Goal: Information Seeking & Learning: Check status

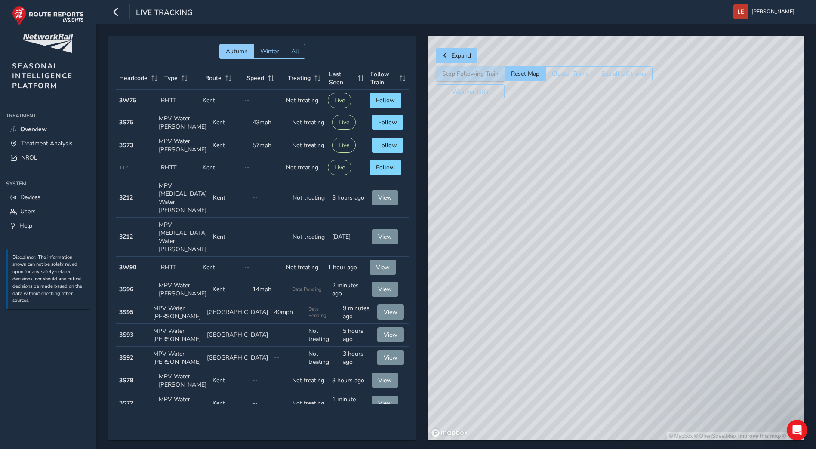
drag, startPoint x: 611, startPoint y: 244, endPoint x: 708, endPoint y: 441, distance: 220.0
click at [708, 441] on div "Autumn Winter All Headcode Type Route Speed Treating Last Seen Follow Train Hea…" at bounding box center [455, 244] width 695 height 416
drag, startPoint x: 616, startPoint y: 258, endPoint x: 777, endPoint y: 364, distance: 192.1
click at [777, 364] on div "© Mapbox © OpenStreetMap Improve this map © Maxar" at bounding box center [616, 238] width 376 height 404
drag, startPoint x: 695, startPoint y: 276, endPoint x: 763, endPoint y: 414, distance: 154.4
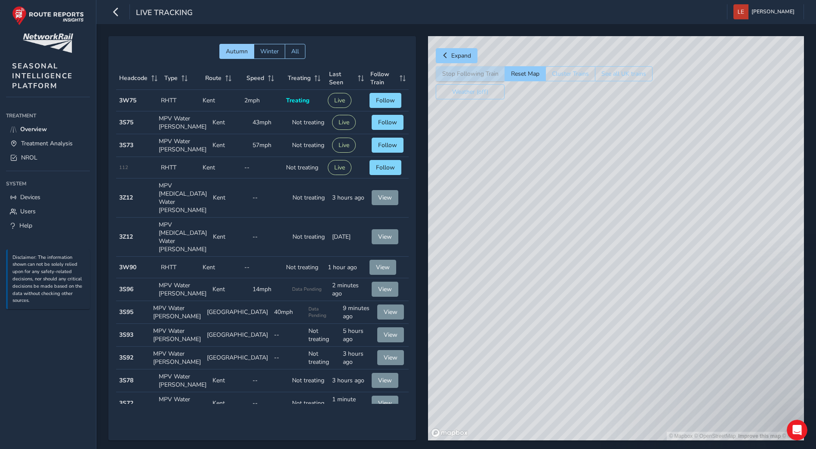
click at [763, 414] on div "© Mapbox © OpenStreetMap Improve this map © Maxar" at bounding box center [616, 238] width 376 height 404
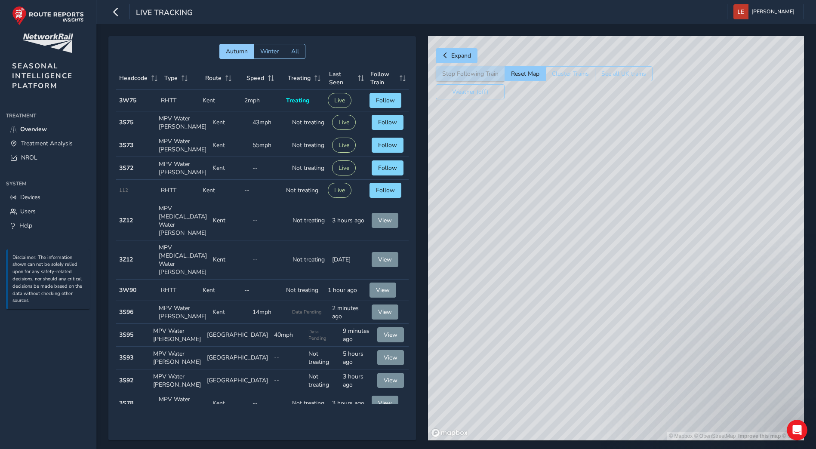
drag, startPoint x: 683, startPoint y: 189, endPoint x: 768, endPoint y: 372, distance: 202.0
click at [768, 372] on div "© Mapbox © OpenStreetMap Improve this map © Maxar" at bounding box center [616, 238] width 376 height 404
drag, startPoint x: 715, startPoint y: 275, endPoint x: 750, endPoint y: 396, distance: 126.7
click at [750, 396] on div "© Mapbox © OpenStreetMap Improve this map © Maxar" at bounding box center [616, 238] width 376 height 404
drag, startPoint x: 653, startPoint y: 304, endPoint x: 676, endPoint y: 404, distance: 102.3
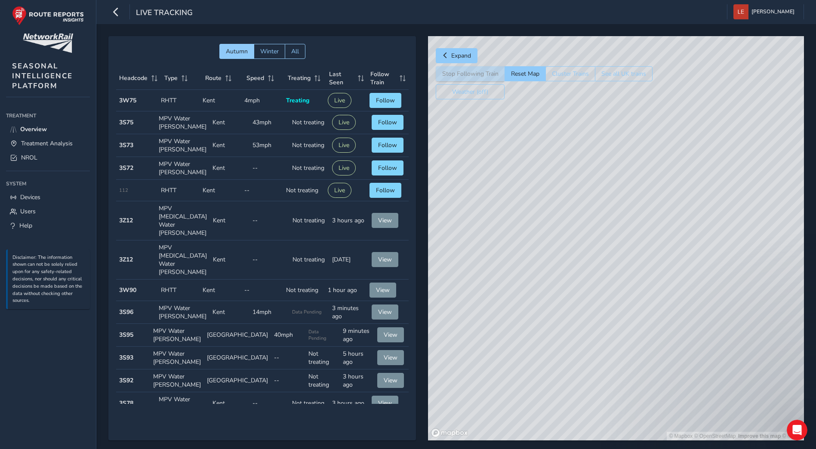
click at [676, 404] on div "© Mapbox © OpenStreetMap Improve this map © Maxar" at bounding box center [616, 238] width 376 height 404
drag, startPoint x: 724, startPoint y: 355, endPoint x: 581, endPoint y: 192, distance: 216.9
click at [581, 190] on div "© Mapbox © OpenStreetMap Improve this map © Maxar" at bounding box center [616, 238] width 376 height 404
drag, startPoint x: 591, startPoint y: 329, endPoint x: 729, endPoint y: 257, distance: 155.0
click at [729, 257] on div "© Mapbox © OpenStreetMap Improve this map © Maxar" at bounding box center [616, 238] width 376 height 404
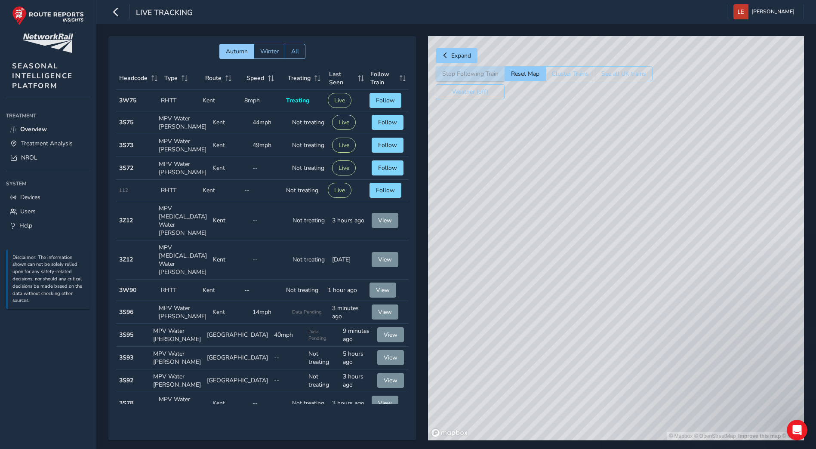
drag, startPoint x: 652, startPoint y: 379, endPoint x: 708, endPoint y: 249, distance: 141.4
click at [708, 249] on div "© Mapbox © OpenStreetMap Improve this map © Maxar" at bounding box center [616, 238] width 376 height 404
click at [658, 415] on div "© Mapbox © OpenStreetMap Improve this map © Maxar" at bounding box center [616, 238] width 376 height 404
drag, startPoint x: 754, startPoint y: 243, endPoint x: 705, endPoint y: 409, distance: 174.0
click at [705, 409] on div "© Mapbox © OpenStreetMap Improve this map © Maxar" at bounding box center [616, 238] width 376 height 404
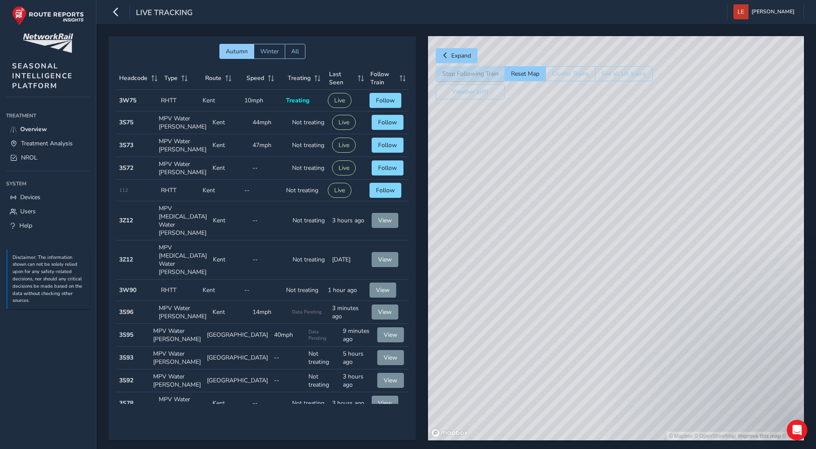
drag, startPoint x: 773, startPoint y: 231, endPoint x: 716, endPoint y: 446, distance: 222.0
click at [716, 446] on div "Autumn Winter All Headcode Type Route Speed Treating Last Seen Follow Train Hea…" at bounding box center [455, 244] width 695 height 416
drag, startPoint x: 735, startPoint y: 300, endPoint x: 665, endPoint y: 471, distance: 184.5
click at [665, 449] on html "Live Tracking [PERSON_NAME] Colour Scheme: Dark Dim Light Logout Autumn Winter …" at bounding box center [408, 224] width 816 height 449
drag, startPoint x: 725, startPoint y: 298, endPoint x: 504, endPoint y: 333, distance: 224.1
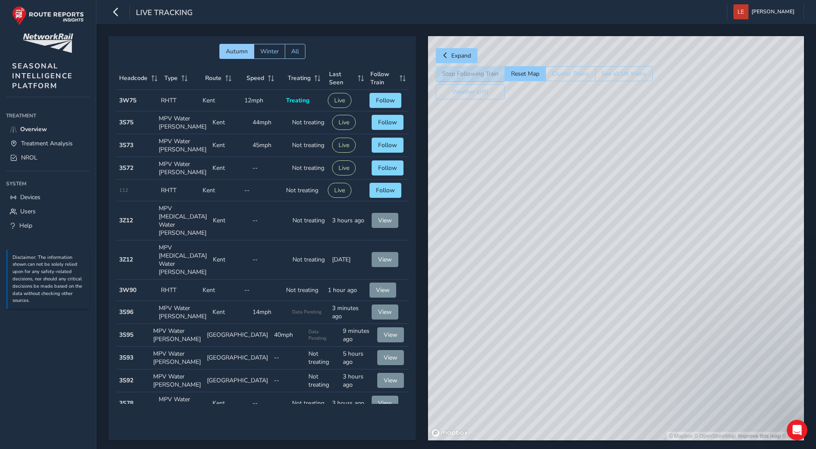
click at [504, 333] on div "© Mapbox © OpenStreetMap Improve this map © Maxar" at bounding box center [616, 238] width 376 height 404
drag, startPoint x: 719, startPoint y: 210, endPoint x: 585, endPoint y: 449, distance: 273.8
click at [585, 449] on html "Live Tracking [PERSON_NAME] Colour Scheme: Dark Dim Light Logout Autumn Winter …" at bounding box center [408, 224] width 816 height 449
drag, startPoint x: 584, startPoint y: 200, endPoint x: 662, endPoint y: 471, distance: 282.3
click at [662, 449] on html "Live Tracking [PERSON_NAME] Colour Scheme: Dark Dim Light Logout Autumn Winter …" at bounding box center [408, 224] width 816 height 449
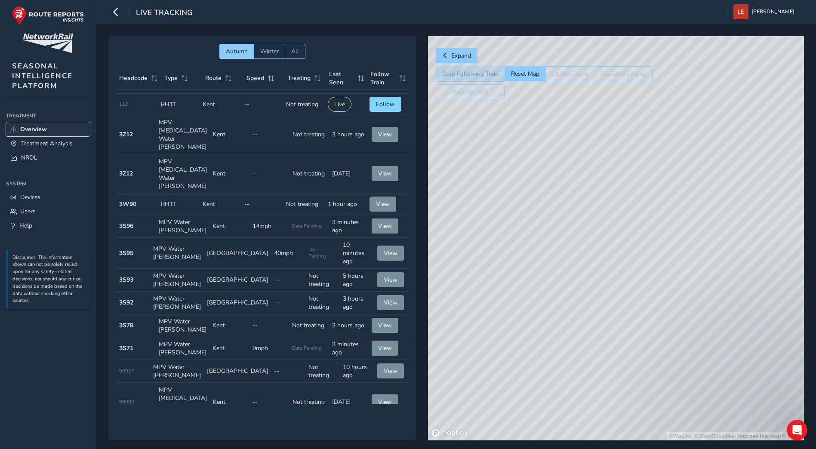
click at [31, 130] on span "Overview" at bounding box center [33, 129] width 27 height 8
click at [55, 145] on span "Treatment Analysis" at bounding box center [47, 143] width 52 height 8
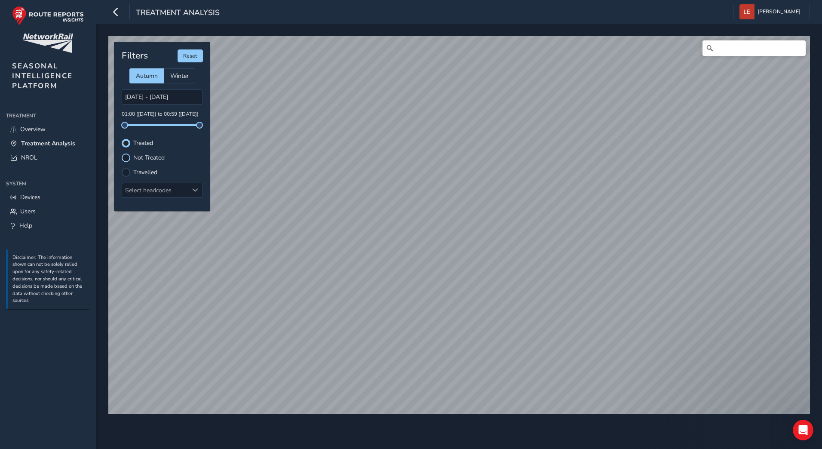
click at [128, 157] on div at bounding box center [126, 158] width 9 height 9
click at [128, 144] on div at bounding box center [126, 143] width 9 height 9
click at [503, 442] on div "© Mapbox © OpenStreetMap Improve this map Filters Reset Autumn Winter [DATE] - …" at bounding box center [459, 236] width 726 height 425
click at [132, 158] on div "Not Treated" at bounding box center [162, 158] width 81 height 9
click at [126, 160] on div at bounding box center [126, 158] width 9 height 9
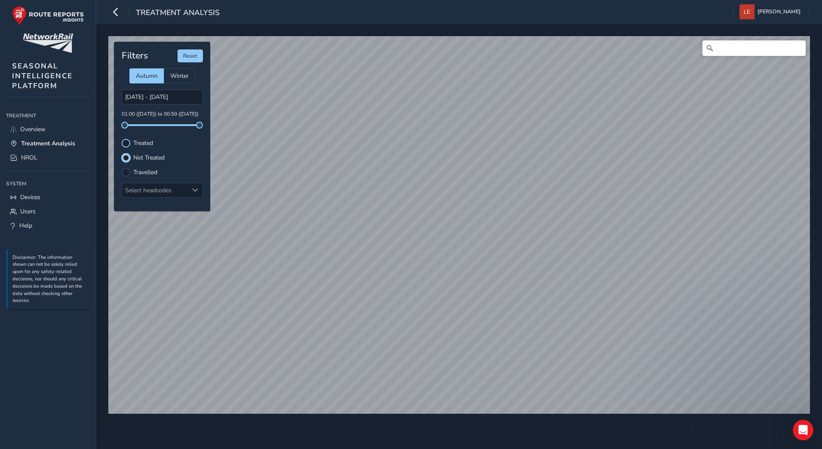
click at [123, 144] on div at bounding box center [126, 143] width 9 height 9
drag, startPoint x: 125, startPoint y: 126, endPoint x: 162, endPoint y: 124, distance: 37.0
click at [162, 124] on span at bounding box center [162, 125] width 7 height 7
click at [126, 156] on div at bounding box center [126, 158] width 9 height 9
click at [129, 141] on div at bounding box center [126, 143] width 9 height 9
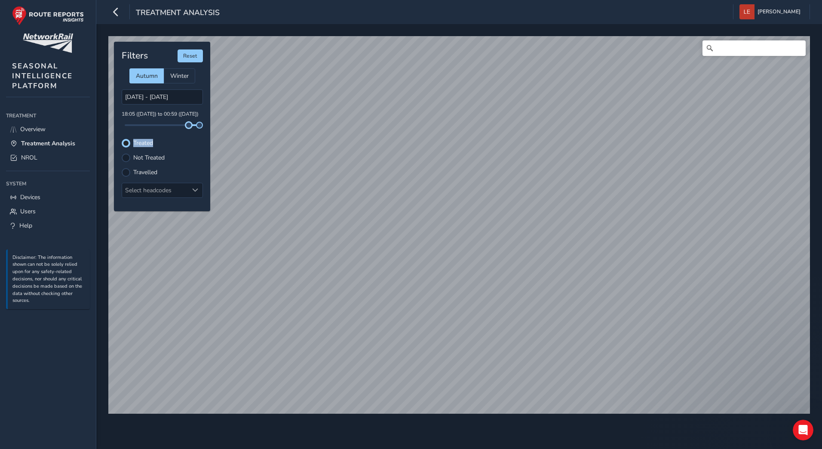
drag, startPoint x: 163, startPoint y: 126, endPoint x: 190, endPoint y: 129, distance: 26.5
click at [190, 129] on div "Filters Reset Autumn Winter [DATE] - [DATE] 18:05 ([DATE]) to 00:59 ([DATE]) Tr…" at bounding box center [162, 126] width 96 height 169
click at [124, 161] on div "Filters Reset Autumn Winter [DATE] - [DATE] 18:38 ([DATE]) to 00:59 ([DATE]) Tr…" at bounding box center [162, 126] width 96 height 169
click at [125, 157] on div at bounding box center [126, 158] width 9 height 9
click at [127, 144] on div at bounding box center [126, 143] width 9 height 9
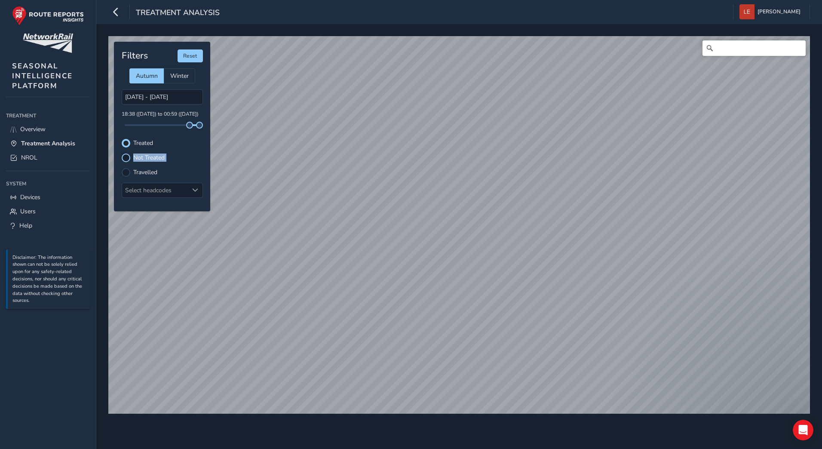
click at [126, 158] on div at bounding box center [126, 158] width 9 height 9
click at [14, 141] on icon at bounding box center [14, 144] width 8 height 6
type input "[DATE] - [DATE]"
click at [17, 130] on link "Overview" at bounding box center [48, 129] width 84 height 14
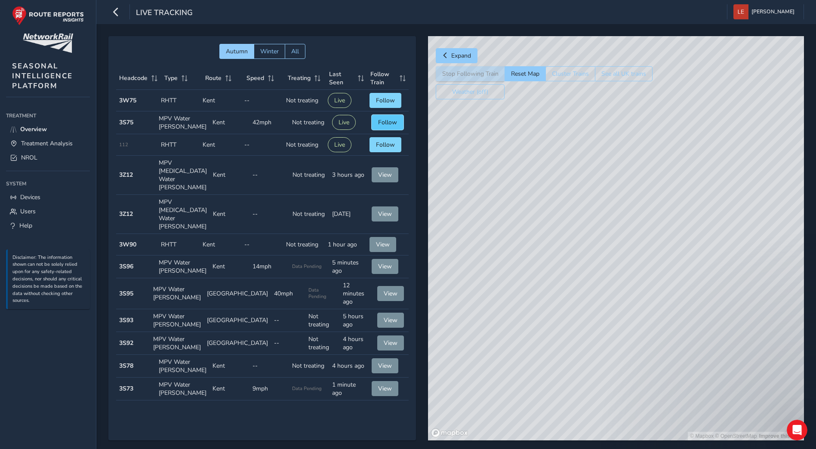
click at [378, 123] on span "Follow" at bounding box center [387, 122] width 19 height 8
click at [480, 95] on button "Weather (off)" at bounding box center [470, 91] width 69 height 15
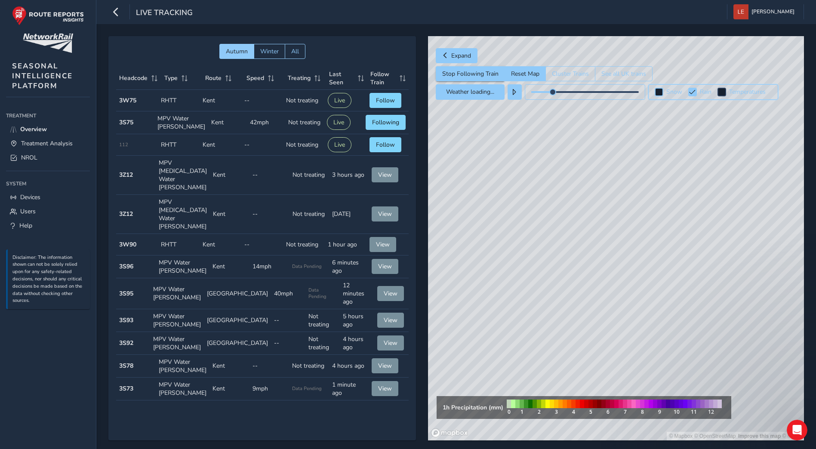
click at [659, 95] on div at bounding box center [658, 92] width 9 height 9
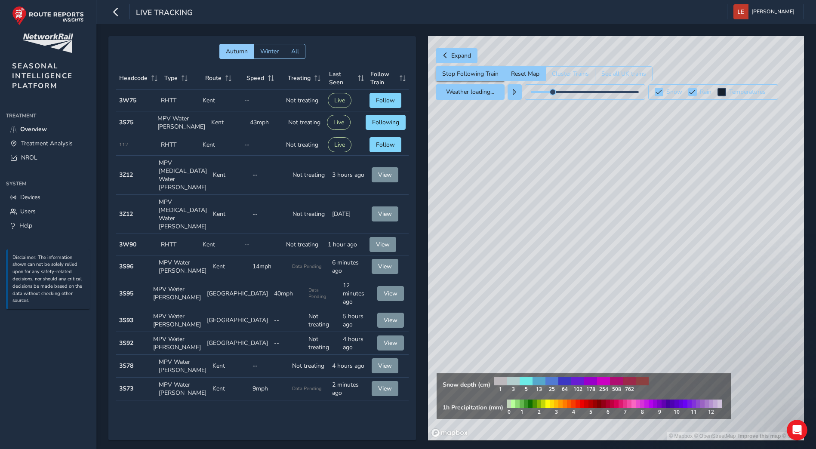
click at [576, 381] on img at bounding box center [571, 384] width 162 height 23
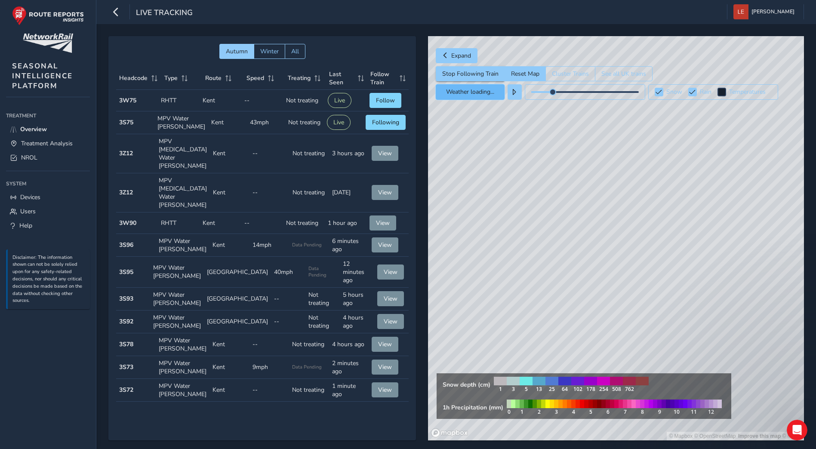
click at [498, 91] on button "Weather loading..." at bounding box center [470, 91] width 69 height 15
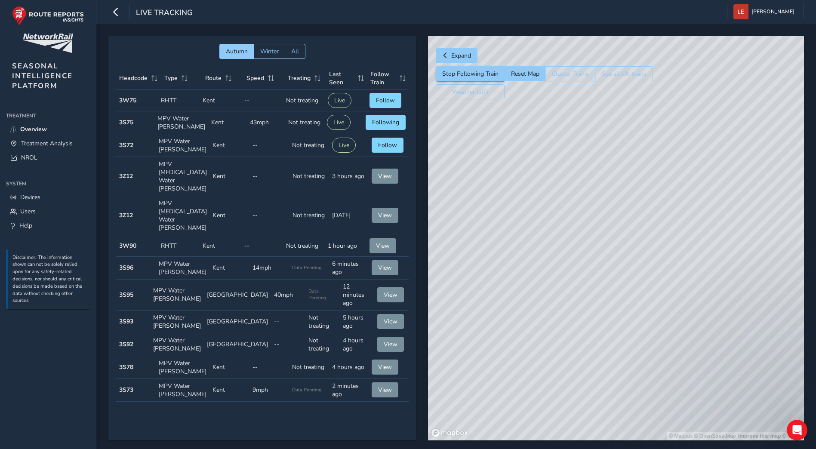
click at [583, 78] on button "Cluster Trains" at bounding box center [570, 73] width 50 height 15
click at [571, 75] on button "Cluster Trains" at bounding box center [569, 73] width 49 height 15
click at [456, 53] on span "Expand" at bounding box center [461, 56] width 20 height 8
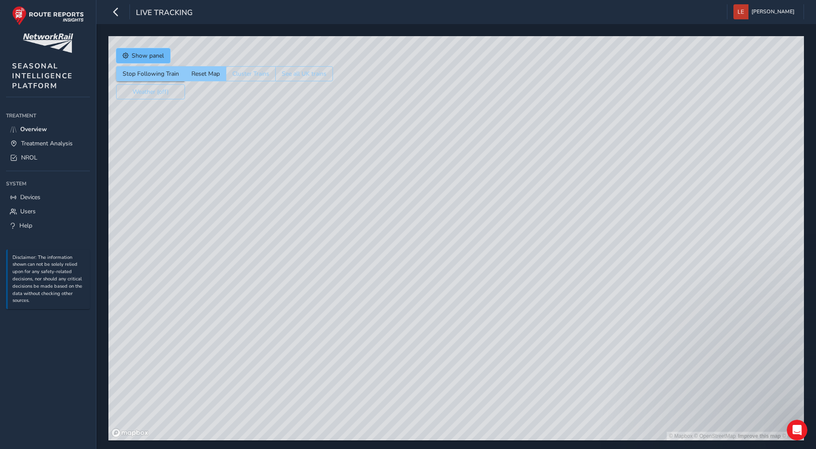
click at [161, 60] on button "Show panel" at bounding box center [143, 55] width 54 height 15
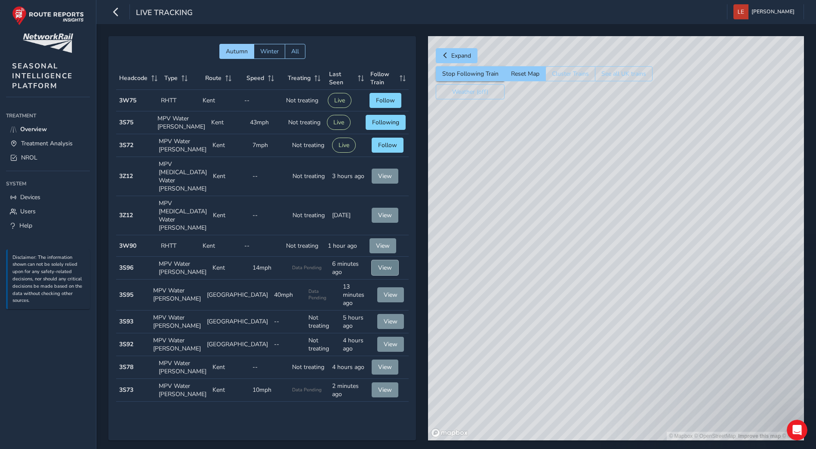
click at [381, 264] on span "View" at bounding box center [385, 268] width 14 height 8
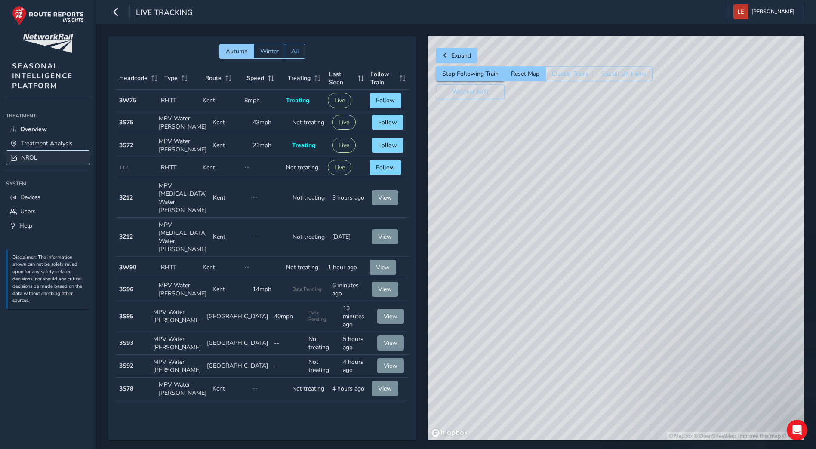
click at [12, 159] on icon at bounding box center [14, 158] width 8 height 6
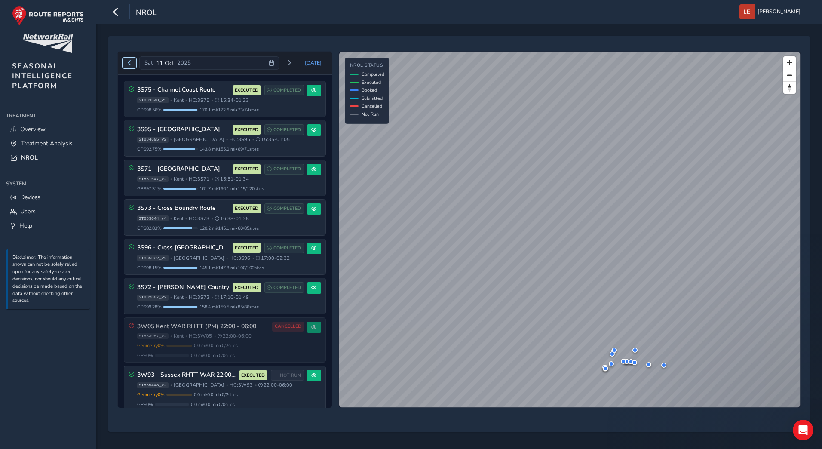
click at [130, 67] on button "Previous day" at bounding box center [130, 63] width 14 height 11
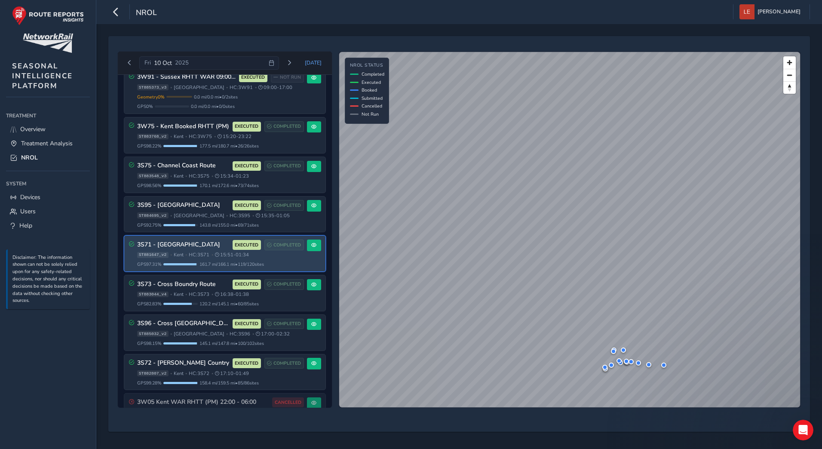
scroll to position [656, 0]
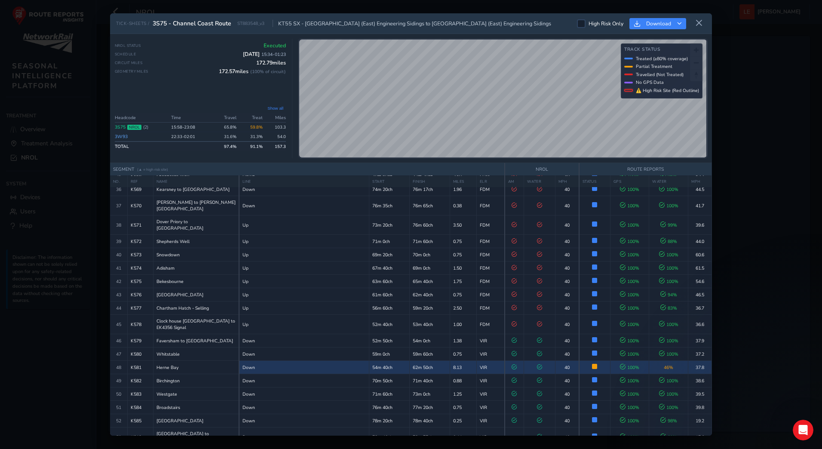
scroll to position [547, 0]
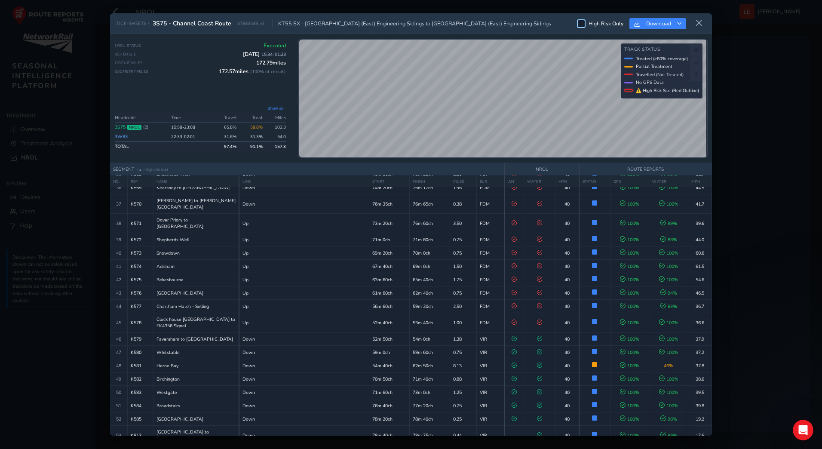
click at [584, 25] on label "High Risk Only" at bounding box center [600, 23] width 46 height 9
click at [581, 23] on input "High Risk Only" at bounding box center [581, 23] width 0 height 0
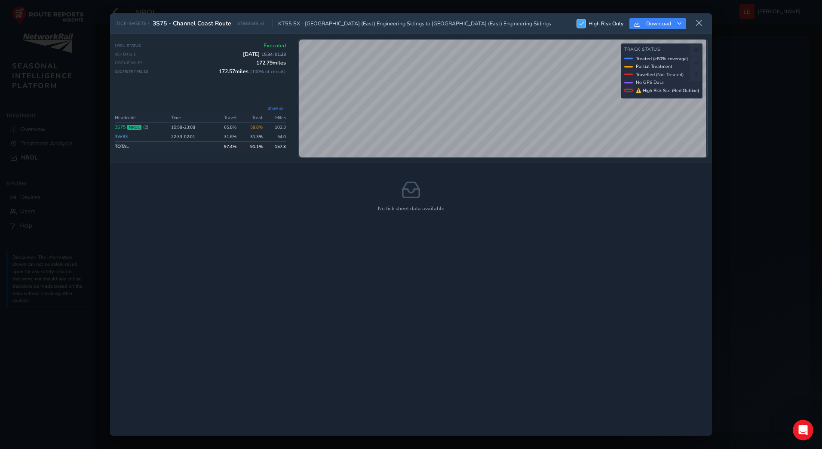
scroll to position [4, 5]
click at [583, 25] on span at bounding box center [582, 23] width 6 height 5
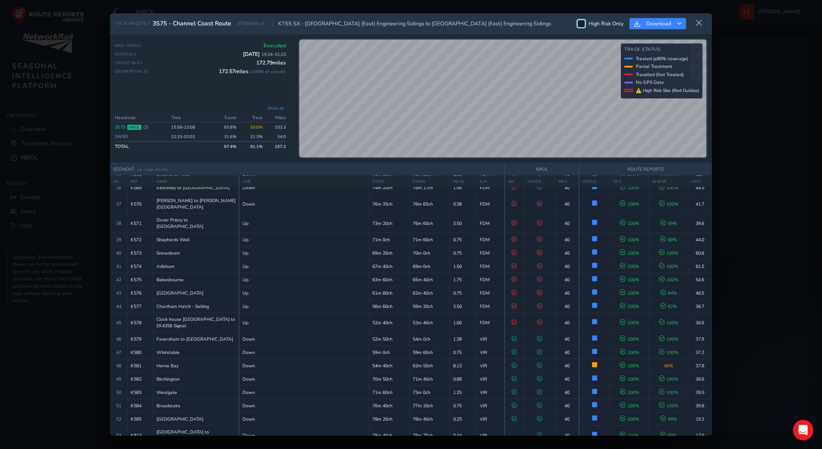
click at [583, 25] on div at bounding box center [581, 23] width 9 height 9
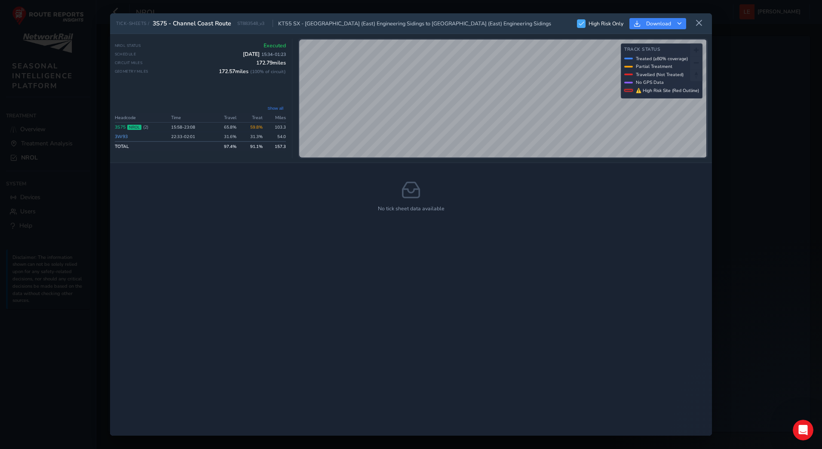
click at [583, 25] on span at bounding box center [582, 23] width 6 height 5
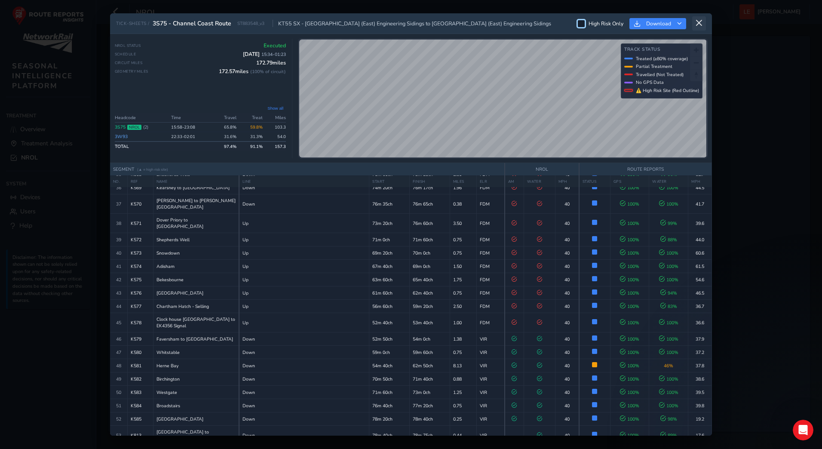
click at [698, 27] on icon at bounding box center [699, 23] width 8 height 8
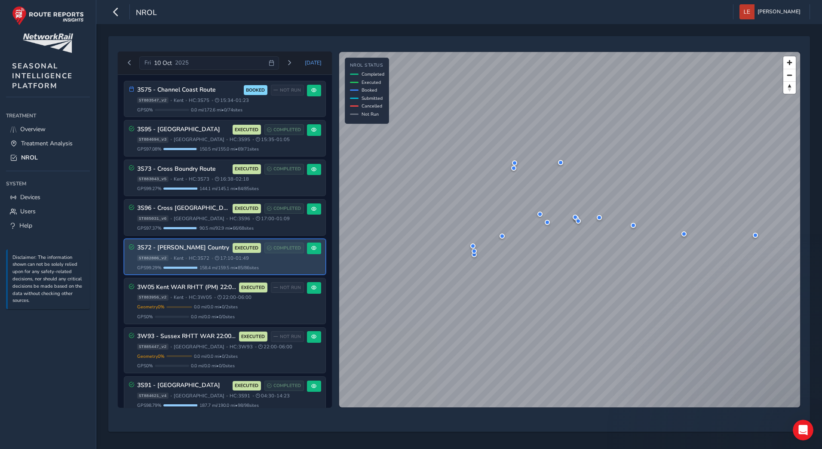
click at [249, 251] on span "EXECUTED" at bounding box center [247, 248] width 24 height 7
click at [311, 248] on span at bounding box center [313, 248] width 5 height 5
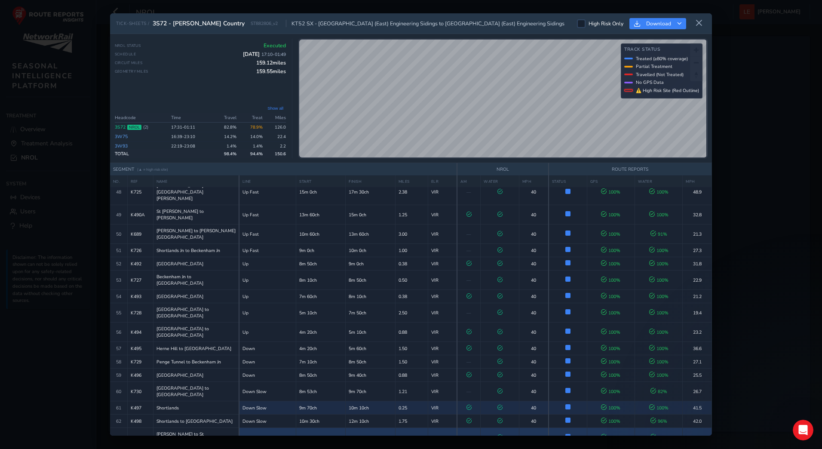
scroll to position [740, 0]
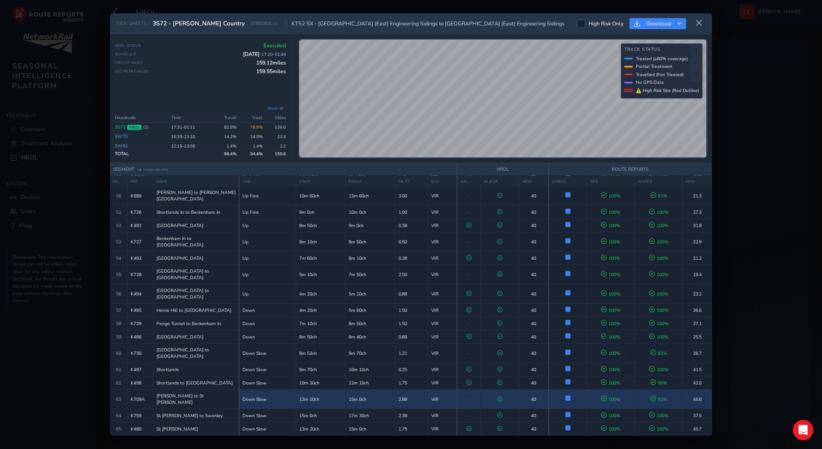
click at [538, 175] on div "TICK-SHEETS / 3S72 - [PERSON_NAME][GEOGRAPHIC_DATA] ST882806_v2 KT52 SX - [GEOG…" at bounding box center [411, 224] width 602 height 422
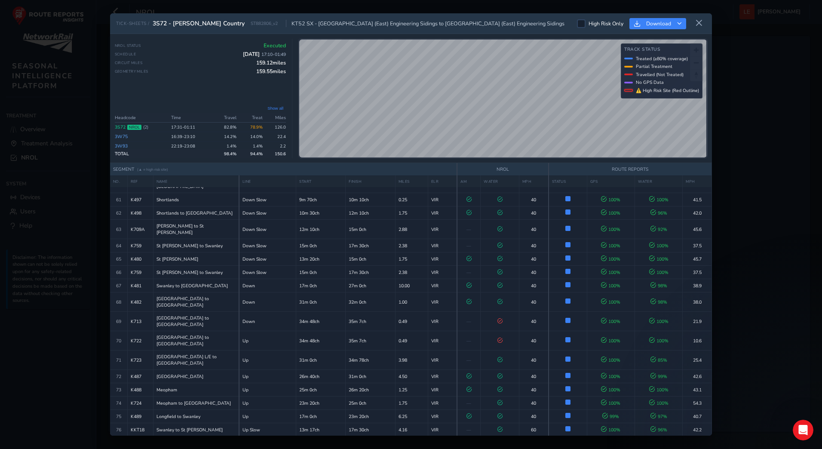
scroll to position [781, 0]
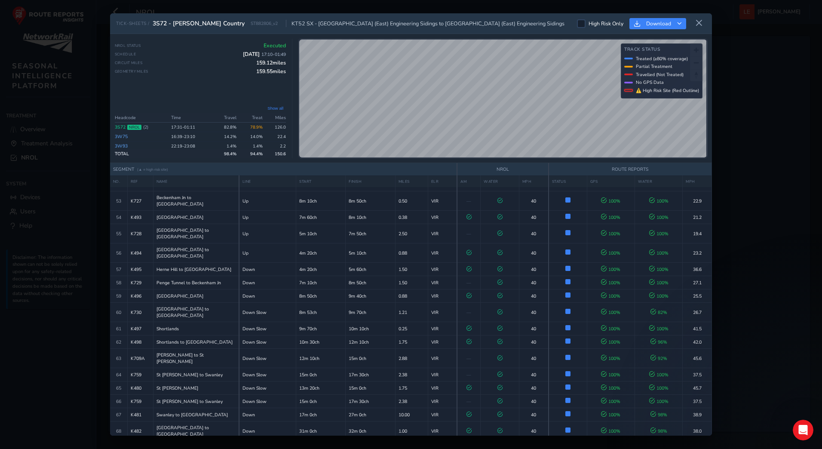
click at [610, 447] on span "100 %" at bounding box center [610, 450] width 19 height 6
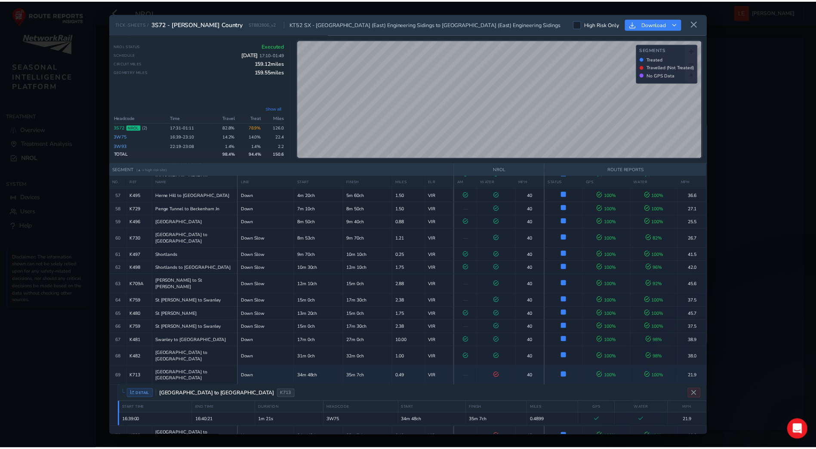
scroll to position [867, 0]
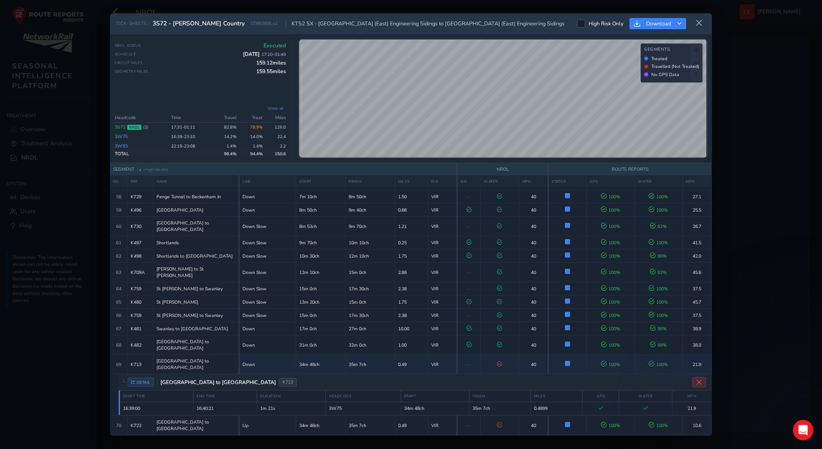
click at [696, 379] on icon "Close detail view" at bounding box center [699, 382] width 6 height 6
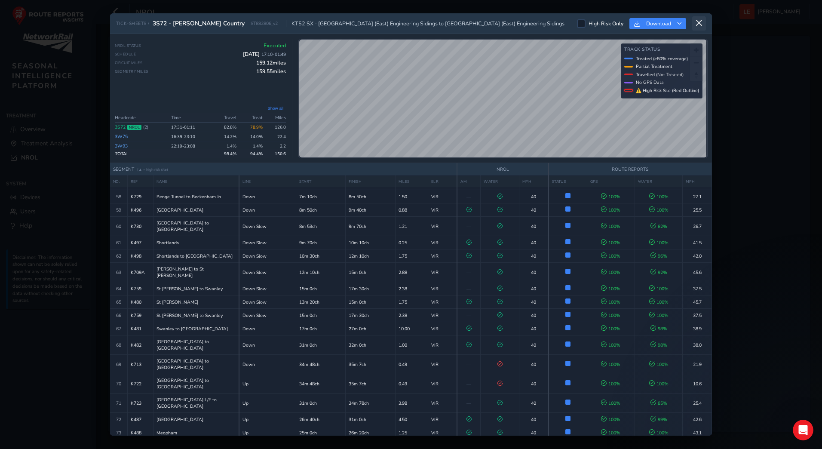
click at [701, 21] on icon at bounding box center [699, 23] width 8 height 8
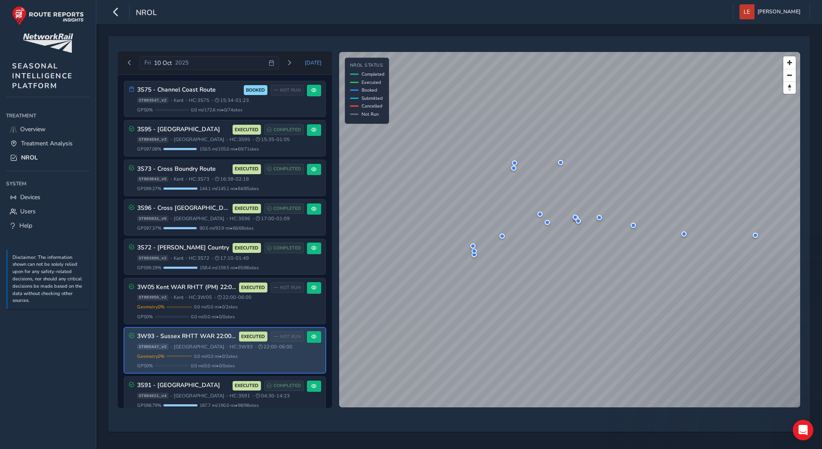
click at [256, 335] on span "EXECUTED" at bounding box center [253, 336] width 24 height 7
click at [314, 338] on button at bounding box center [314, 337] width 14 height 12
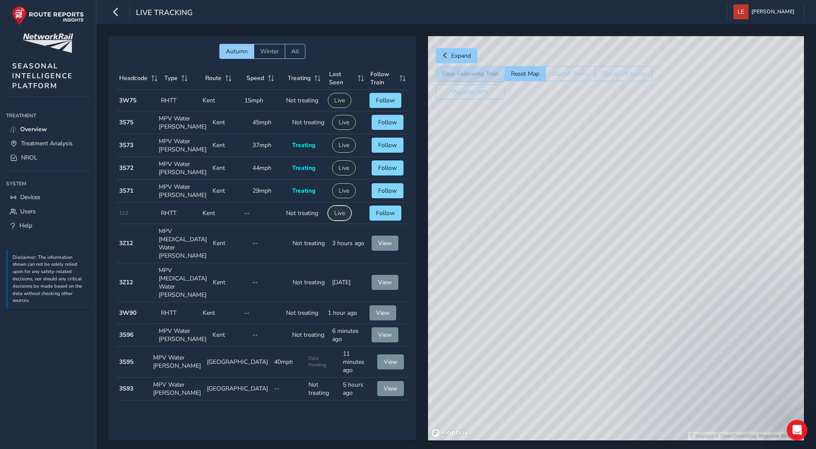
click at [344, 213] on button "Live" at bounding box center [340, 213] width 24 height 15
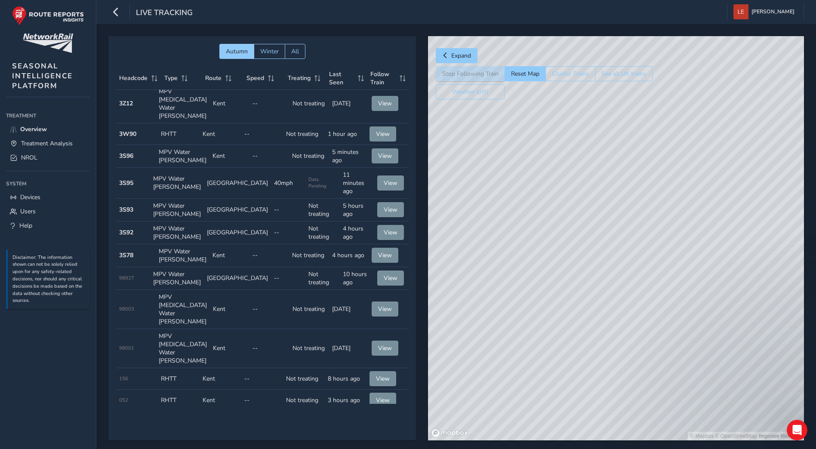
scroll to position [181, 0]
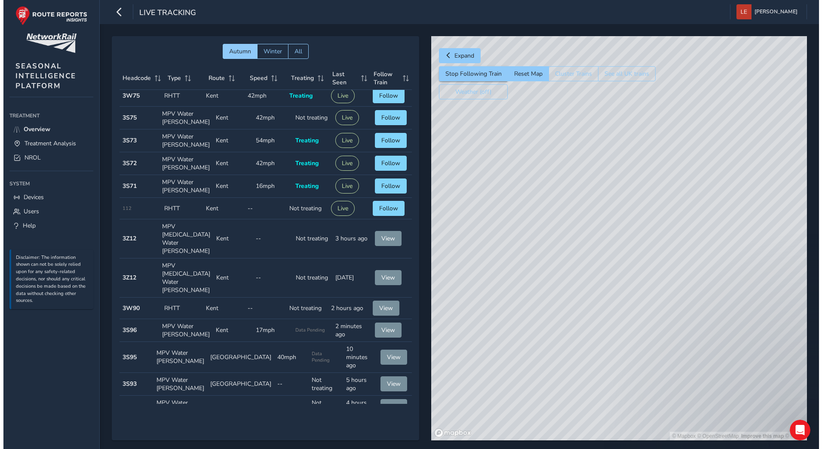
scroll to position [0, 0]
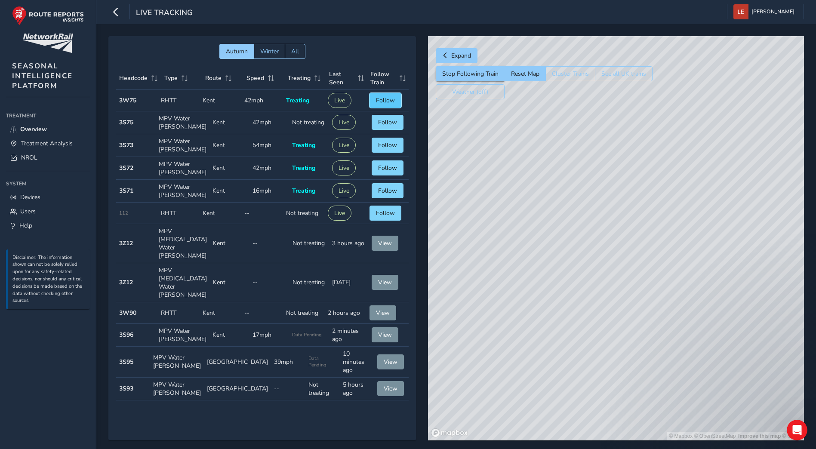
click at [379, 104] on button "Follow" at bounding box center [385, 100] width 32 height 15
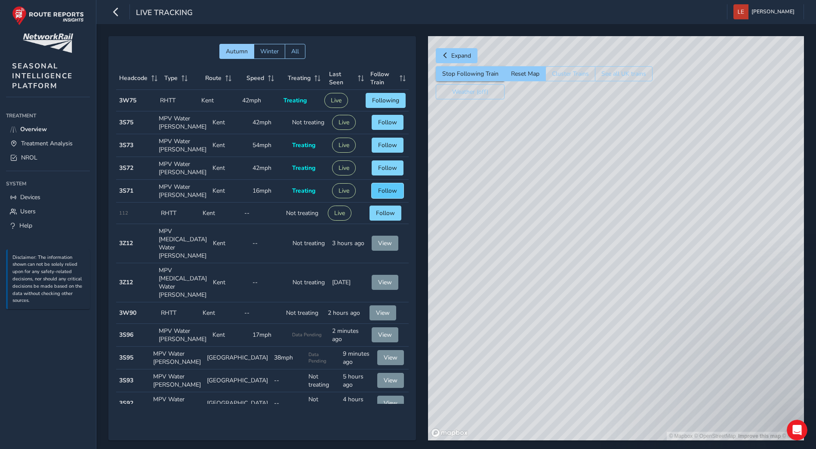
click at [384, 191] on span "Follow" at bounding box center [387, 191] width 19 height 8
drag, startPoint x: 672, startPoint y: 178, endPoint x: 662, endPoint y: 356, distance: 179.2
click at [662, 356] on div "© Mapbox © OpenStreetMap Improve this map © Maxar" at bounding box center [616, 238] width 376 height 404
drag, startPoint x: 579, startPoint y: 202, endPoint x: 612, endPoint y: 200, distance: 33.2
click at [612, 200] on div "© Mapbox © OpenStreetMap Improve this map © Maxar" at bounding box center [616, 238] width 376 height 404
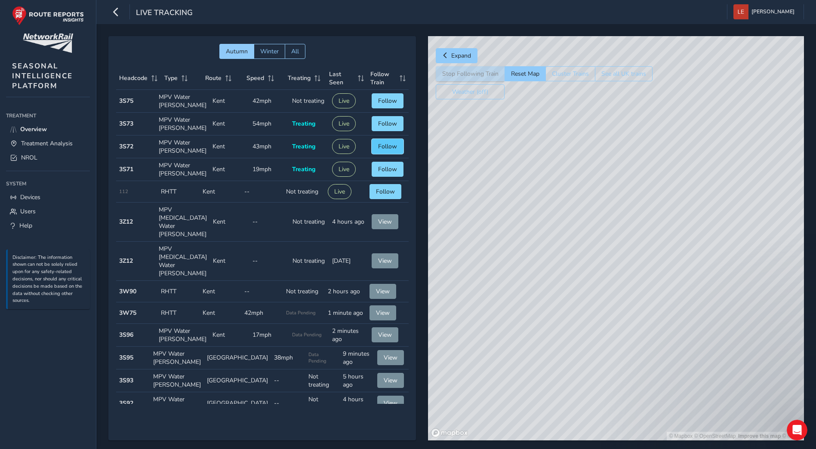
click at [383, 144] on span "Follow" at bounding box center [387, 146] width 19 height 8
drag, startPoint x: 576, startPoint y: 300, endPoint x: 567, endPoint y: 341, distance: 42.8
click at [592, 391] on div "© Mapbox © OpenStreetMap Improve this map © Maxar" at bounding box center [616, 238] width 376 height 404
drag, startPoint x: 521, startPoint y: 175, endPoint x: 554, endPoint y: 416, distance: 243.1
click at [554, 416] on div "© Mapbox © OpenStreetMap Improve this map © Maxar" at bounding box center [616, 238] width 376 height 404
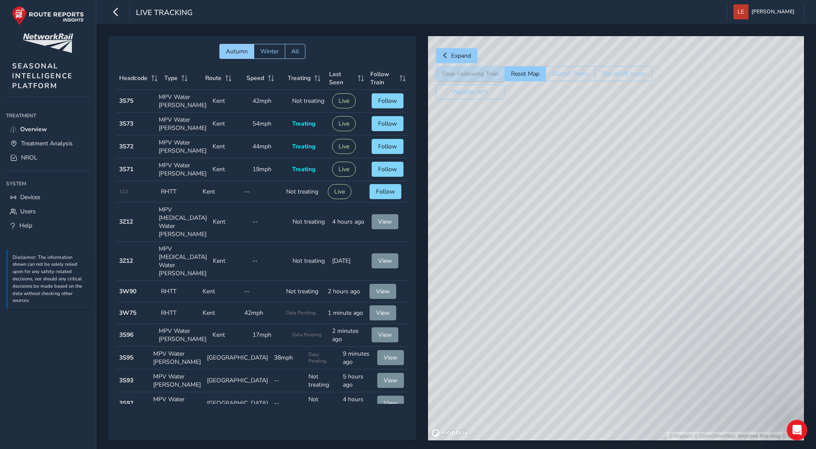
drag, startPoint x: 549, startPoint y: 290, endPoint x: 516, endPoint y: 162, distance: 132.4
click at [516, 162] on div "© Mapbox © OpenStreetMap Improve this map © Maxar" at bounding box center [616, 238] width 376 height 404
drag, startPoint x: 547, startPoint y: 401, endPoint x: 505, endPoint y: 194, distance: 210.9
click at [505, 194] on div "© Mapbox © OpenStreetMap Improve this map © Maxar" at bounding box center [616, 238] width 376 height 404
click at [559, 286] on div "© Mapbox © OpenStreetMap Improve this map © Maxar" at bounding box center [616, 238] width 376 height 404
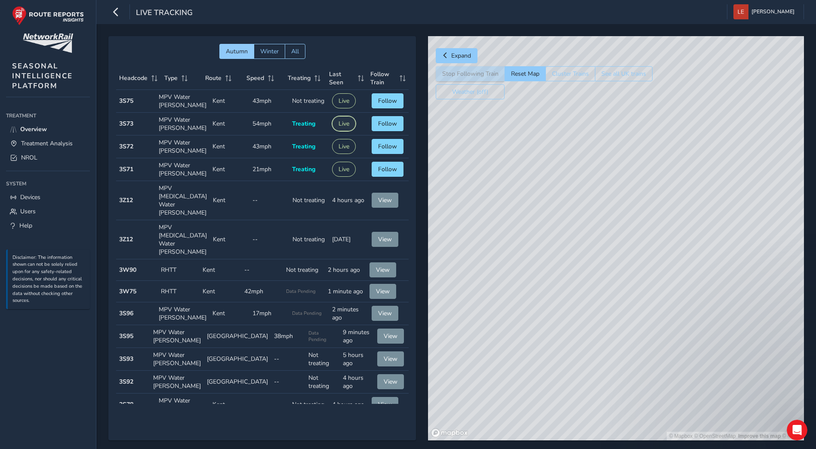
click at [338, 123] on button "Live" at bounding box center [344, 123] width 24 height 15
click at [338, 99] on button "Live" at bounding box center [344, 100] width 24 height 15
click at [339, 146] on button "Live" at bounding box center [344, 146] width 24 height 15
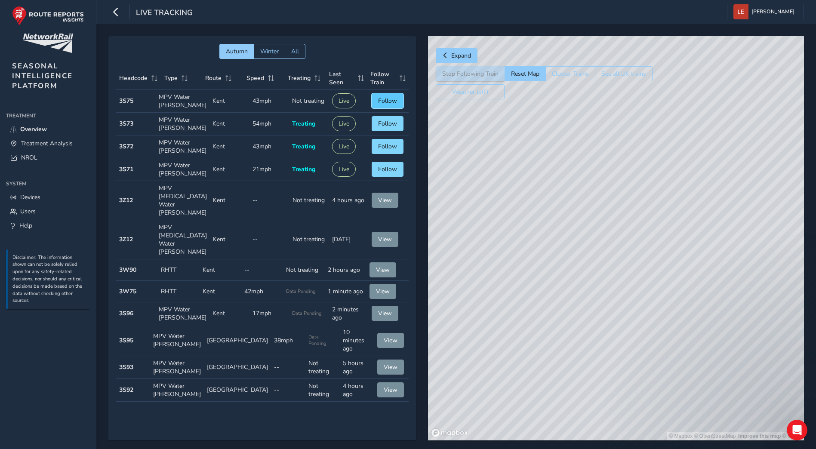
click at [390, 103] on button "Follow" at bounding box center [388, 100] width 32 height 15
drag, startPoint x: 662, startPoint y: 144, endPoint x: 629, endPoint y: 422, distance: 280.2
click at [629, 422] on div "© Mapbox © OpenStreetMap Improve this map © Maxar" at bounding box center [616, 238] width 376 height 404
drag, startPoint x: 592, startPoint y: 145, endPoint x: 611, endPoint y: 469, distance: 324.0
click at [611, 449] on html "Live Tracking [PERSON_NAME] Colour Scheme: Dark Dim Light Logout Autumn Winter …" at bounding box center [408, 224] width 816 height 449
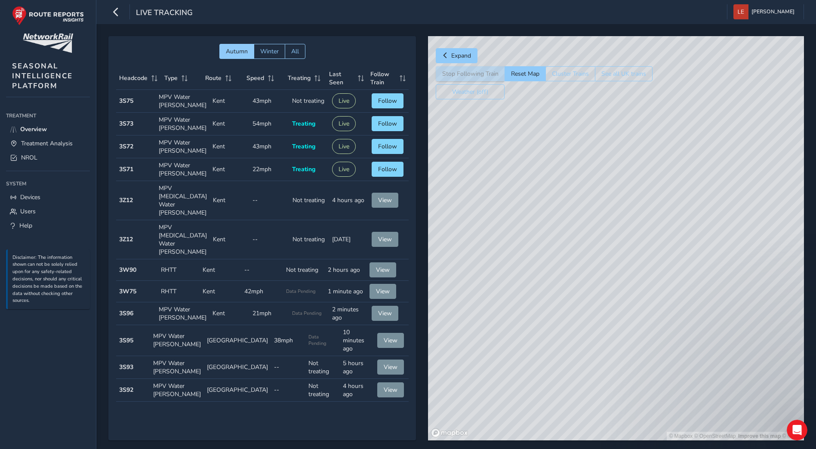
drag, startPoint x: 600, startPoint y: 216, endPoint x: 585, endPoint y: 444, distance: 228.8
click at [585, 449] on html "Live Tracking [PERSON_NAME] Colour Scheme: Dark Dim Light Logout Autumn Winter …" at bounding box center [408, 224] width 816 height 449
drag, startPoint x: 572, startPoint y: 190, endPoint x: 610, endPoint y: 257, distance: 77.0
click at [599, 396] on div "© Mapbox © OpenStreetMap Improve this map © Maxar" at bounding box center [616, 238] width 376 height 404
drag, startPoint x: 616, startPoint y: 187, endPoint x: 635, endPoint y: 347, distance: 160.2
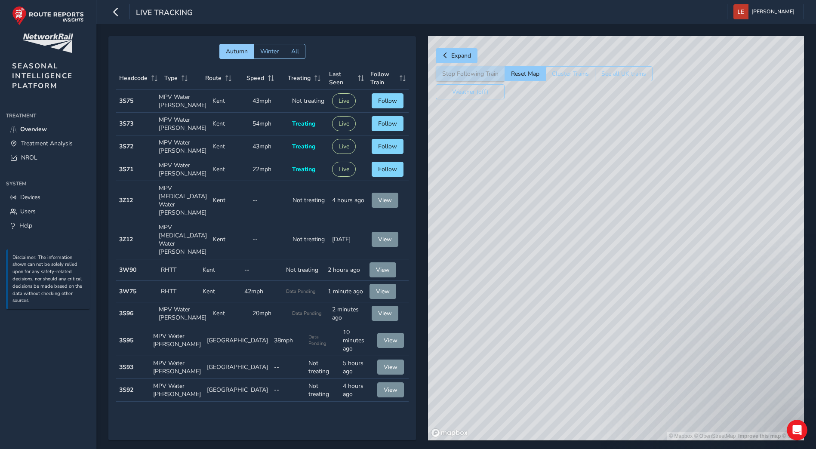
click at [635, 347] on div "© Mapbox © OpenStreetMap Improve this map © Maxar" at bounding box center [616, 238] width 376 height 404
drag, startPoint x: 669, startPoint y: 433, endPoint x: 648, endPoint y: 330, distance: 104.7
click at [648, 330] on div "© Mapbox © OpenStreetMap Improve this map" at bounding box center [616, 238] width 376 height 404
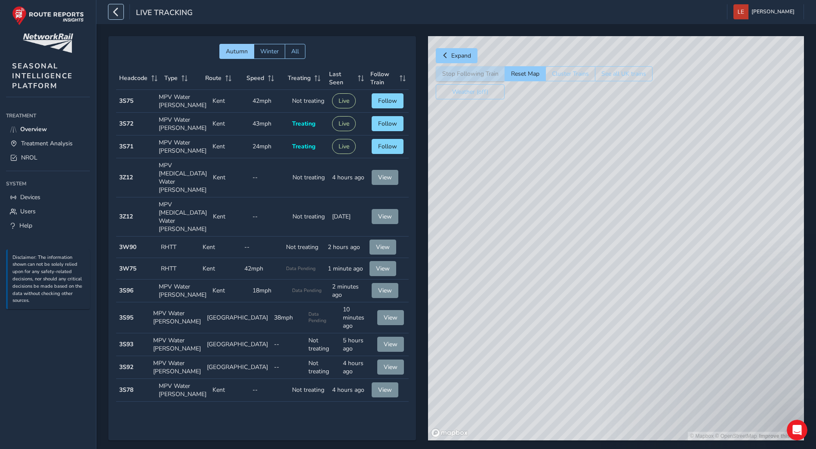
click at [113, 9] on icon "button" at bounding box center [115, 11] width 9 height 15
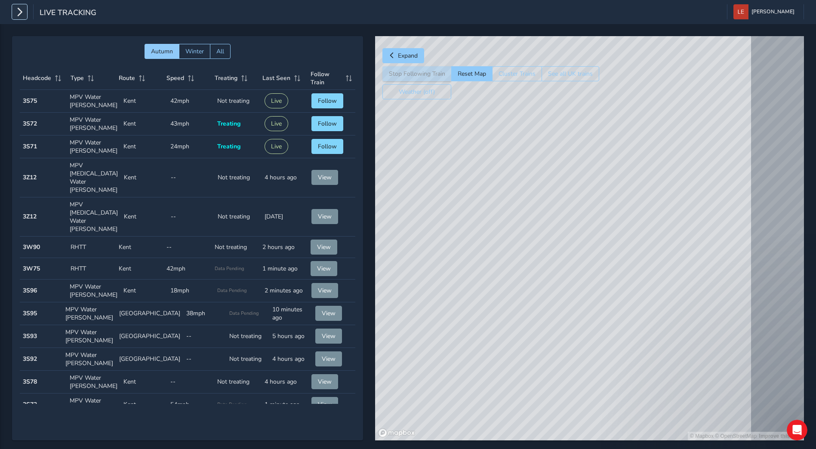
click at [19, 12] on icon "button" at bounding box center [19, 11] width 9 height 15
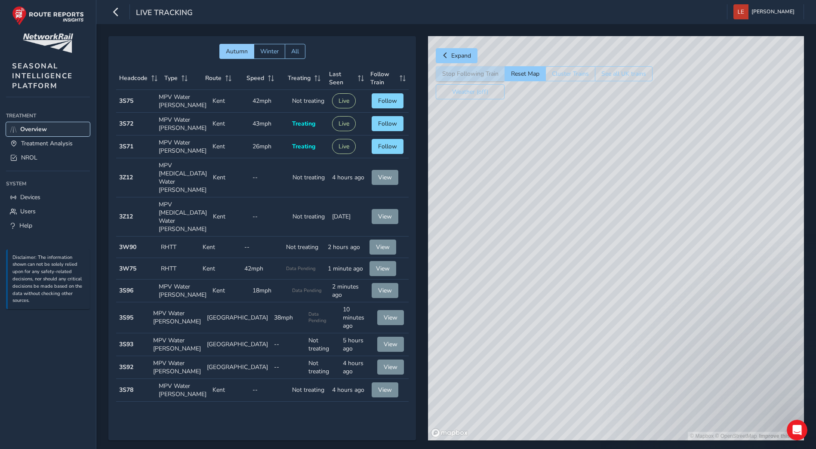
click at [34, 132] on span "Overview" at bounding box center [33, 129] width 27 height 8
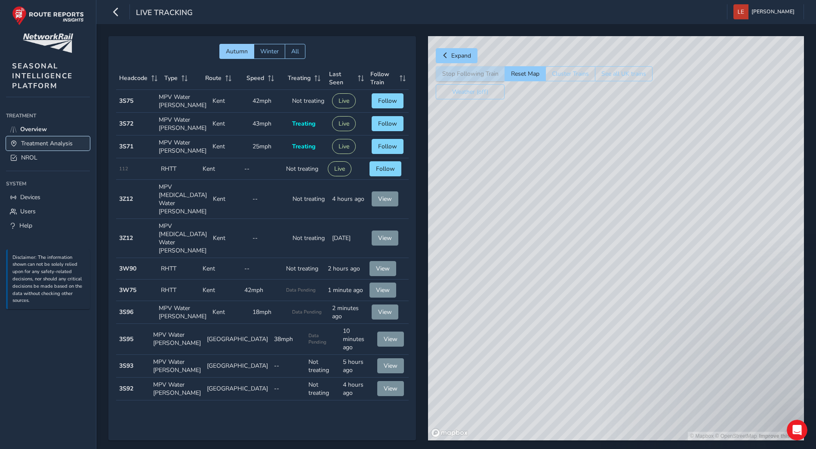
click at [60, 144] on span "Treatment Analysis" at bounding box center [47, 143] width 52 height 8
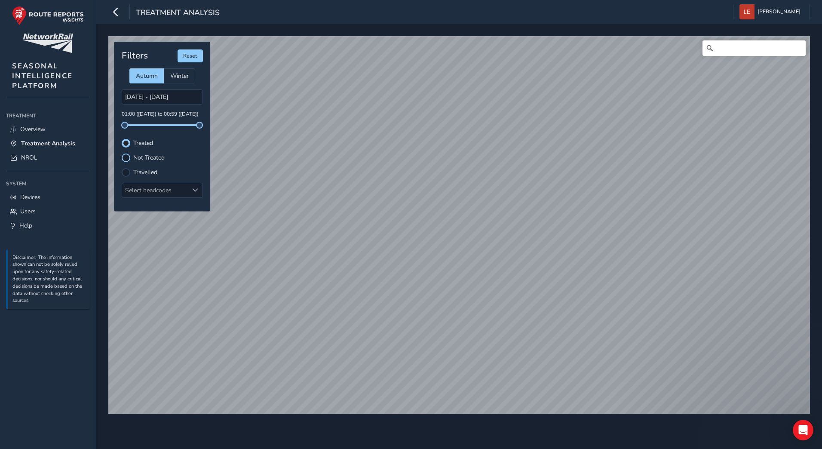
click at [125, 157] on div at bounding box center [126, 158] width 9 height 9
click at [126, 146] on div at bounding box center [126, 143] width 9 height 9
click at [126, 159] on div at bounding box center [126, 158] width 9 height 9
click at [128, 144] on div at bounding box center [126, 143] width 9 height 9
click at [127, 159] on div at bounding box center [126, 158] width 9 height 9
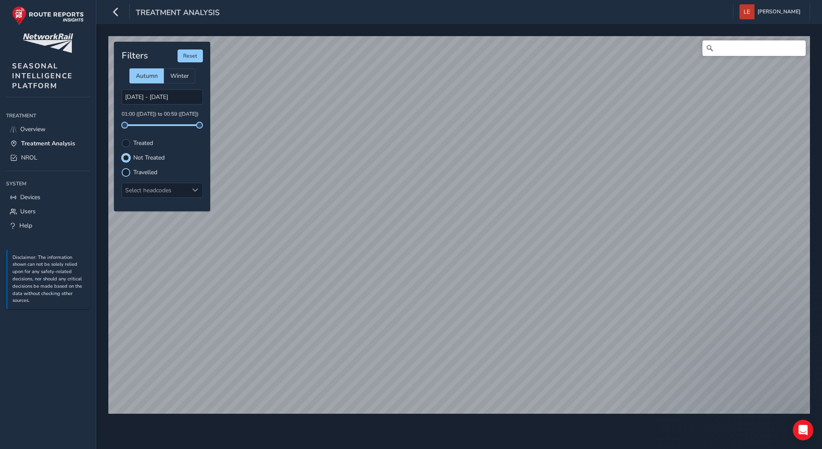
click at [128, 173] on div at bounding box center [126, 172] width 9 height 9
click at [130, 144] on div at bounding box center [126, 143] width 9 height 9
